Goal: Find specific page/section: Find specific page/section

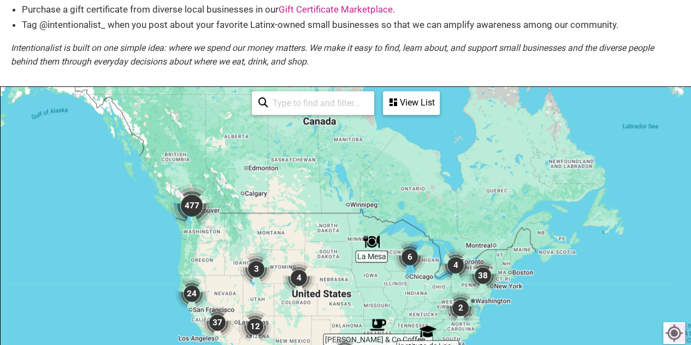
scroll to position [167, 0]
click at [301, 106] on input "search" at bounding box center [317, 102] width 99 height 21
type input "02145"
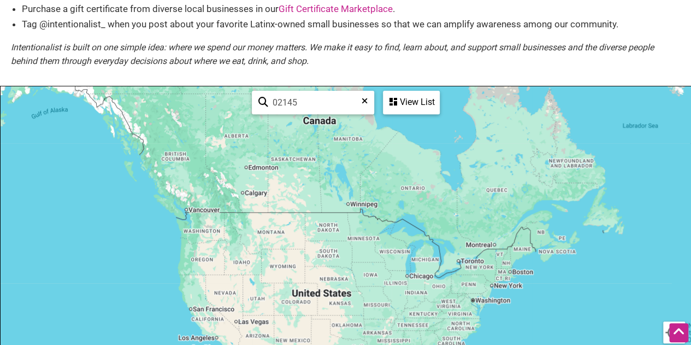
click at [401, 100] on div "View List" at bounding box center [411, 102] width 55 height 21
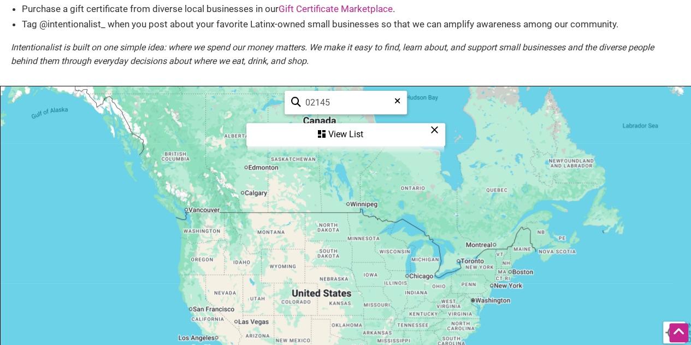
click at [342, 140] on div "View List" at bounding box center [345, 134] width 197 height 21
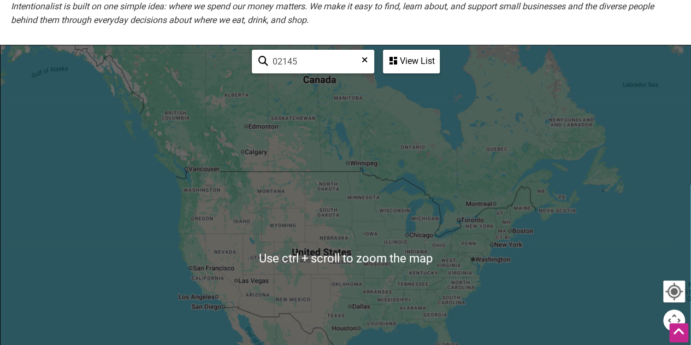
scroll to position [181, 0]
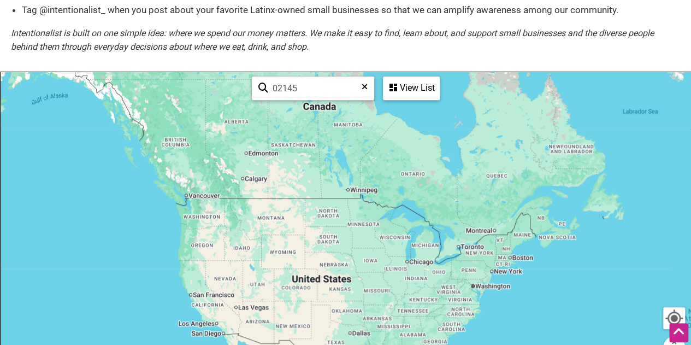
click at [419, 86] on div "View List" at bounding box center [411, 88] width 55 height 21
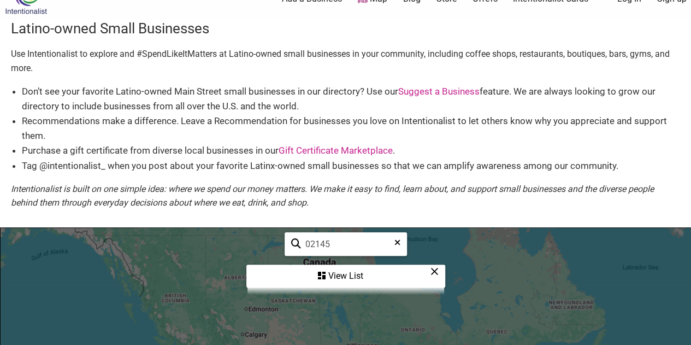
scroll to position [7, 0]
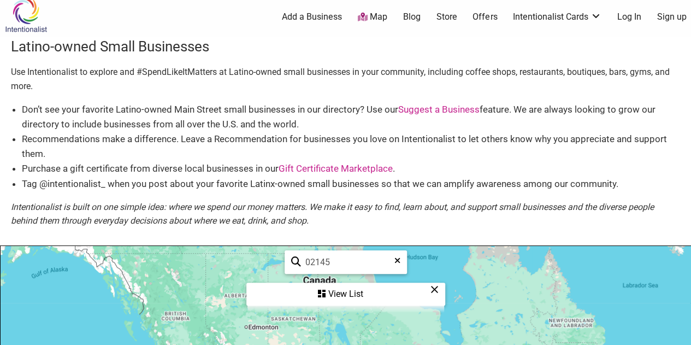
click at [355, 293] on div "View List" at bounding box center [345, 293] width 197 height 21
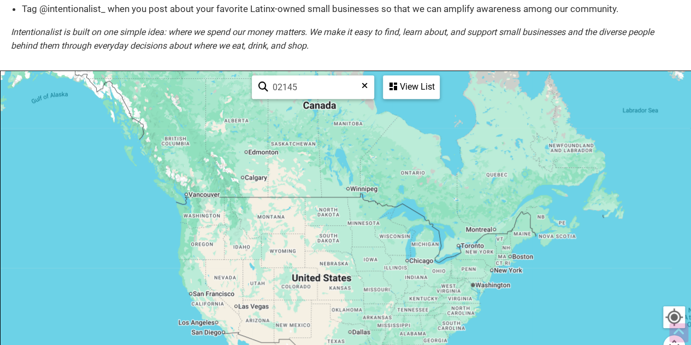
scroll to position [218, 0]
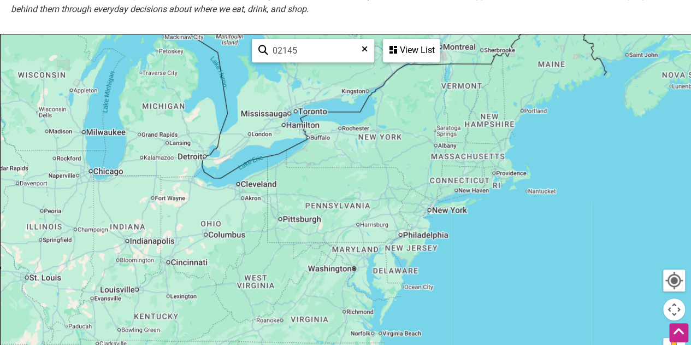
drag, startPoint x: 525, startPoint y: 233, endPoint x: 479, endPoint y: 116, distance: 125.5
click at [479, 116] on div at bounding box center [346, 246] width 690 height 425
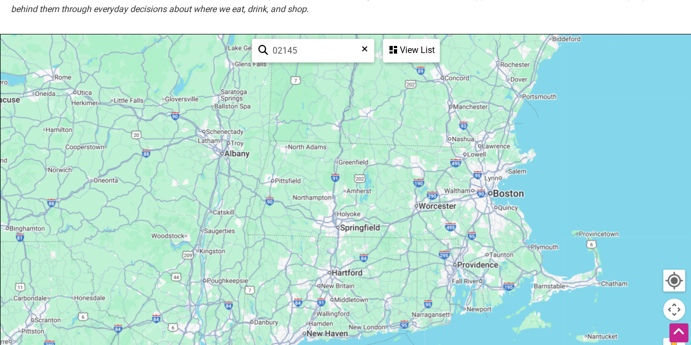
drag, startPoint x: 532, startPoint y: 220, endPoint x: 464, endPoint y: 160, distance: 90.9
click at [464, 160] on div at bounding box center [346, 246] width 690 height 425
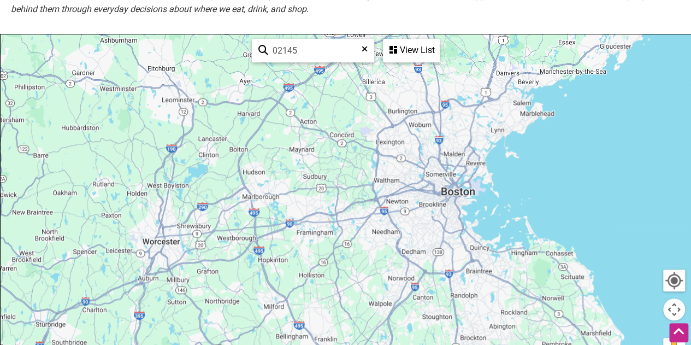
drag, startPoint x: 519, startPoint y: 157, endPoint x: 557, endPoint y: 254, distance: 104.4
click at [557, 254] on div at bounding box center [346, 246] width 690 height 425
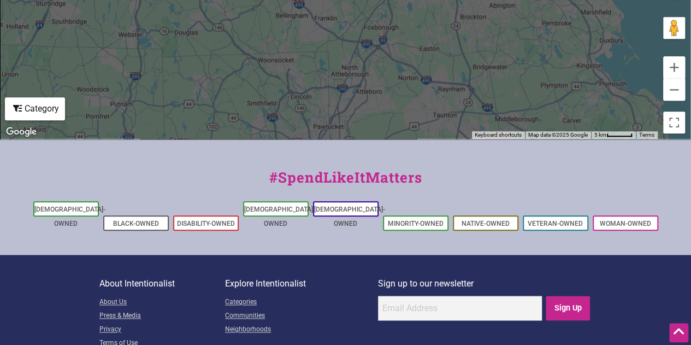
scroll to position [594, 0]
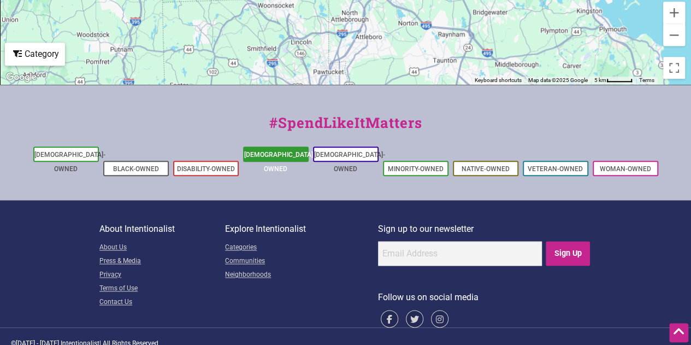
click at [291, 154] on link "[DEMOGRAPHIC_DATA]-Owned" at bounding box center [279, 162] width 71 height 22
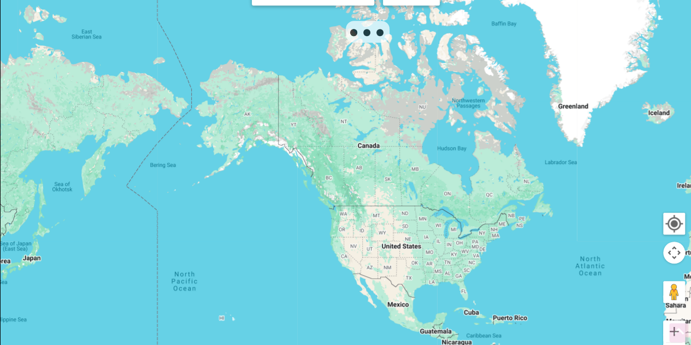
scroll to position [278, 0]
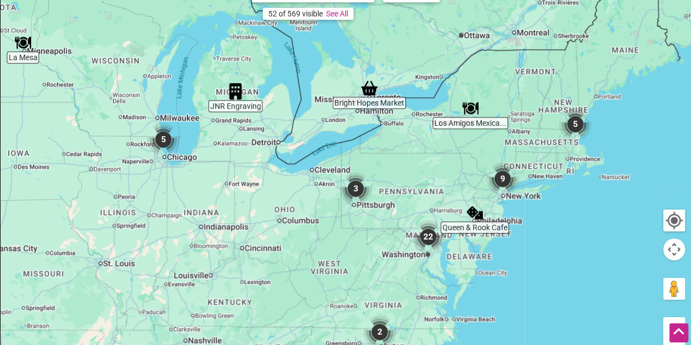
drag, startPoint x: 553, startPoint y: 147, endPoint x: 486, endPoint y: 167, distance: 70.0
click at [486, 167] on div at bounding box center [346, 186] width 690 height 425
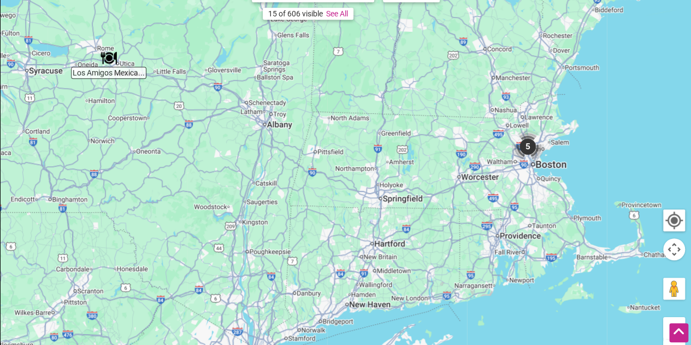
drag, startPoint x: 578, startPoint y: 150, endPoint x: 311, endPoint y: 205, distance: 272.5
click at [311, 205] on div at bounding box center [346, 186] width 690 height 425
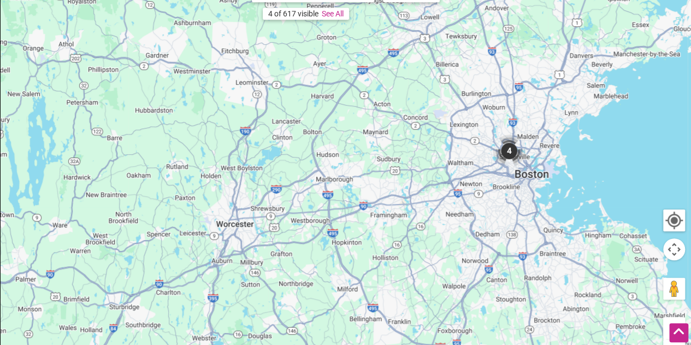
drag, startPoint x: 586, startPoint y: 141, endPoint x: 407, endPoint y: 172, distance: 181.7
click at [407, 172] on div at bounding box center [346, 186] width 690 height 425
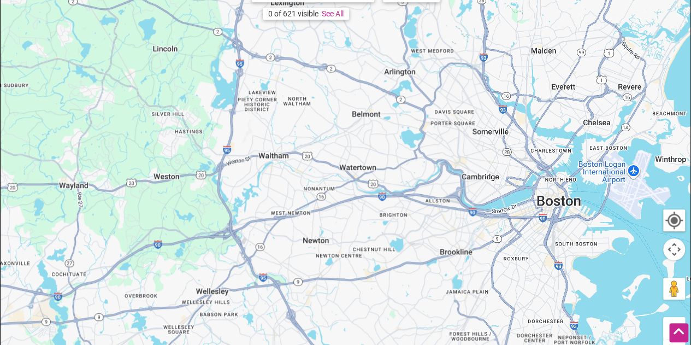
drag, startPoint x: 678, startPoint y: 156, endPoint x: 316, endPoint y: 174, distance: 363.0
click at [316, 174] on div at bounding box center [346, 186] width 690 height 425
